Goal: Task Accomplishment & Management: Manage account settings

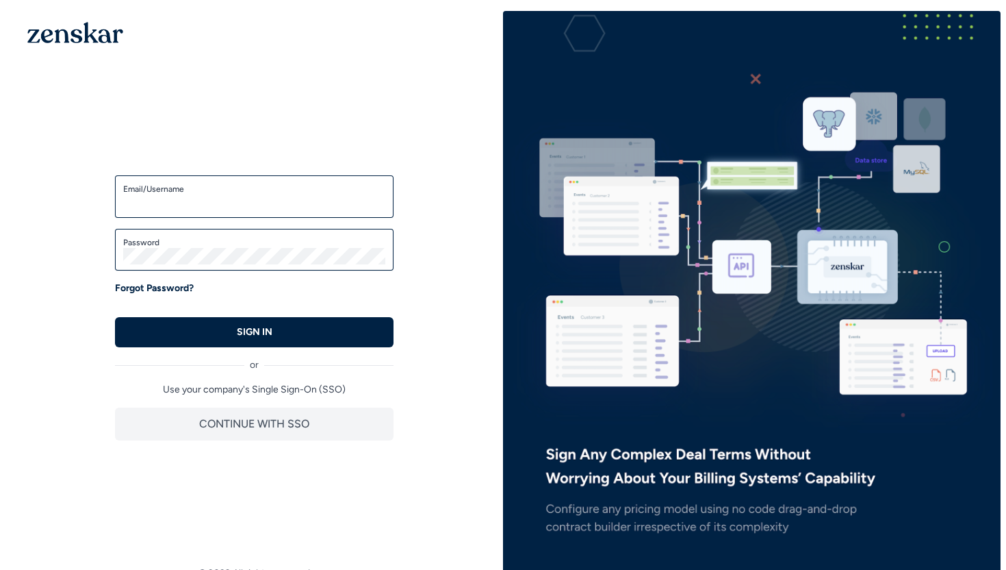
click at [223, 182] on div "Email/Username" at bounding box center [254, 196] width 279 height 42
click at [223, 192] on label "Email/Username" at bounding box center [254, 188] width 262 height 11
click at [223, 194] on input "Email/Username" at bounding box center [254, 202] width 262 height 16
click at [222, 196] on input "Email/Username" at bounding box center [254, 202] width 262 height 16
type input "**********"
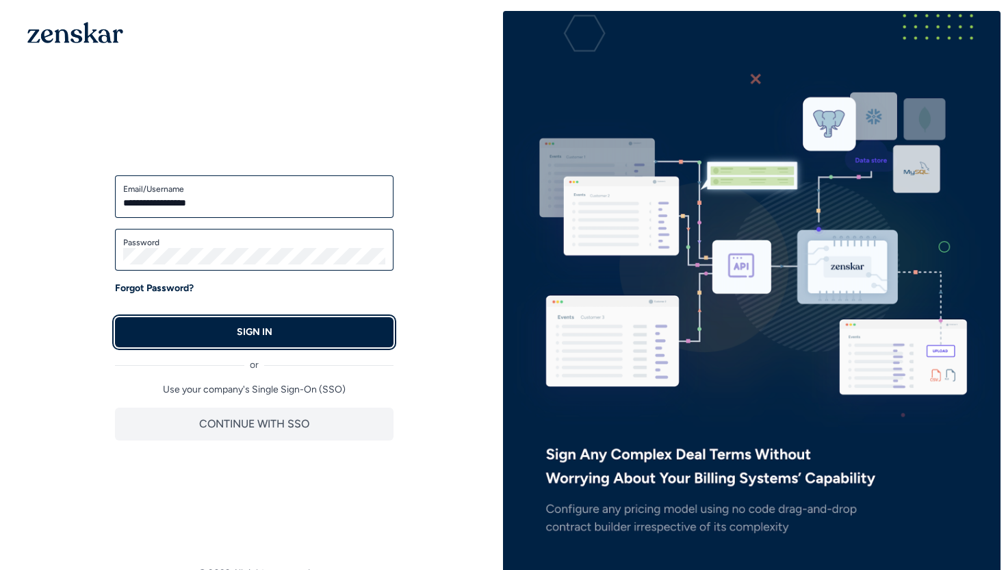
click at [316, 330] on button "SIGN IN" at bounding box center [254, 332] width 279 height 30
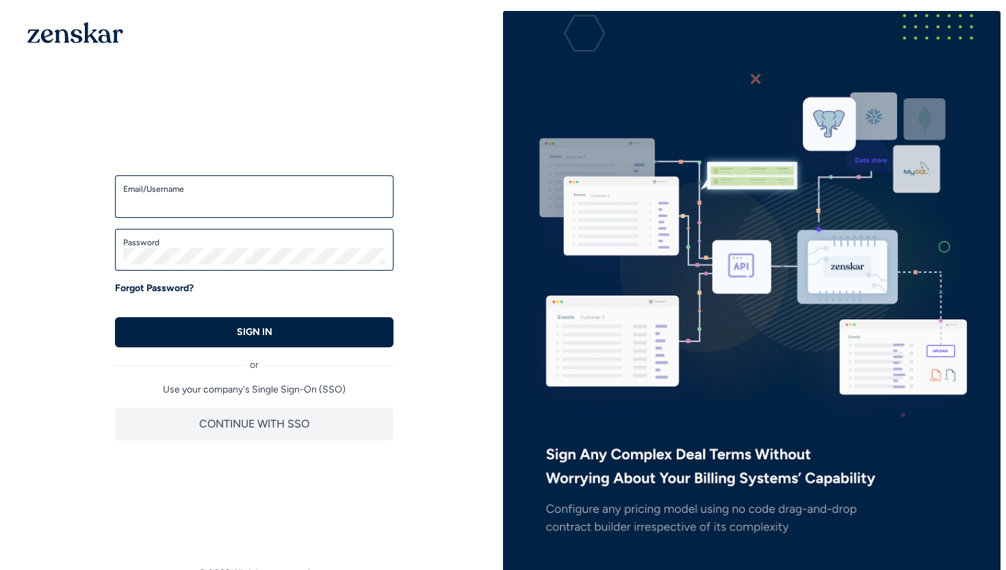
click at [210, 188] on label "Email/Username" at bounding box center [254, 188] width 262 height 11
click at [210, 194] on input "Email/Username" at bounding box center [254, 202] width 262 height 16
click at [210, 199] on input "Email/Username" at bounding box center [254, 202] width 262 height 16
type input "**********"
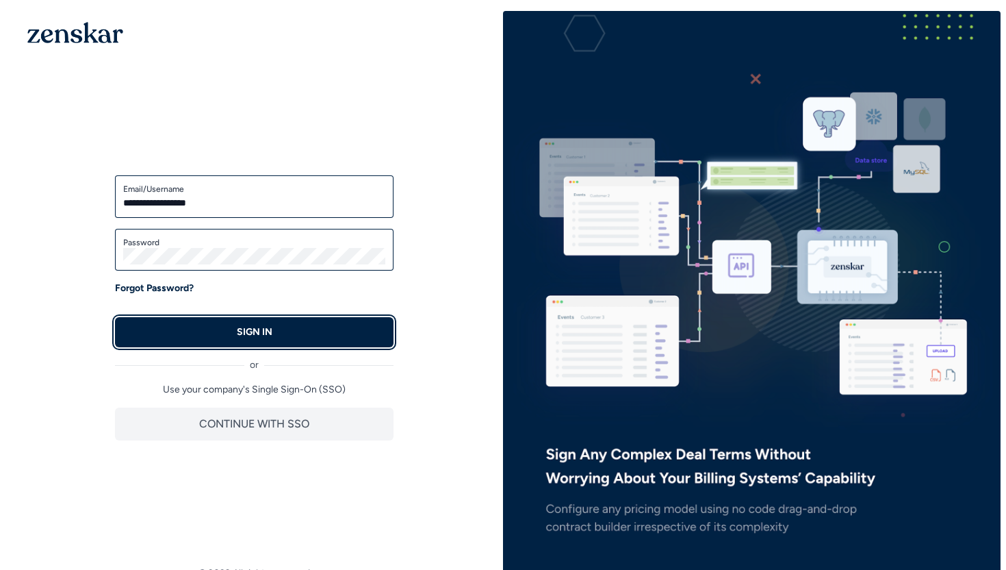
click at [239, 327] on p "SIGN IN" at bounding box center [255, 332] width 36 height 14
